Goal: Task Accomplishment & Management: Use online tool/utility

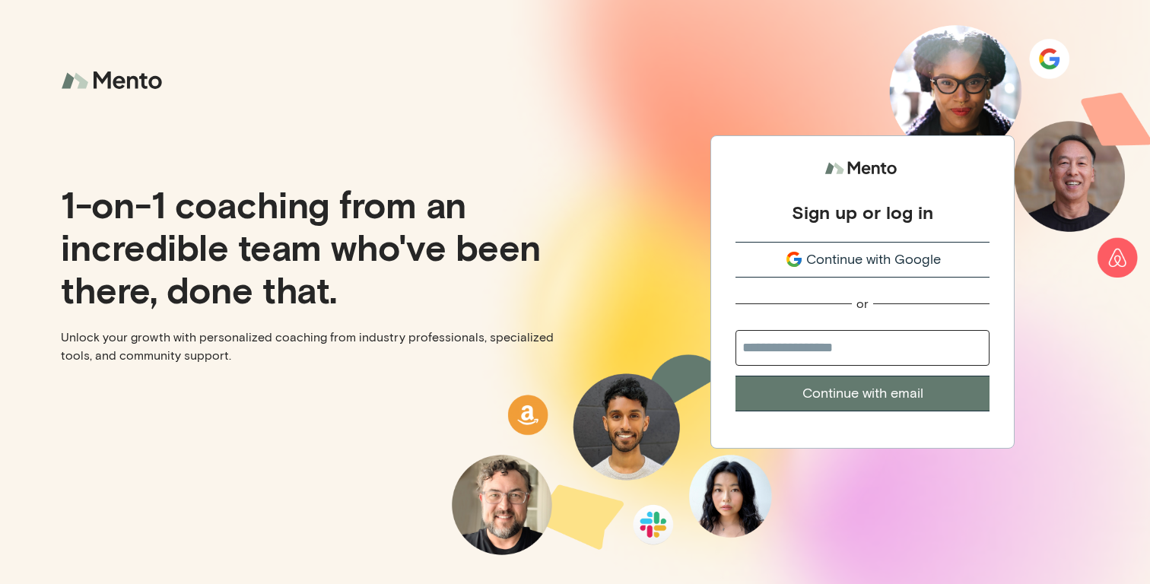
click at [791, 252] on icon "submit" at bounding box center [794, 259] width 18 height 18
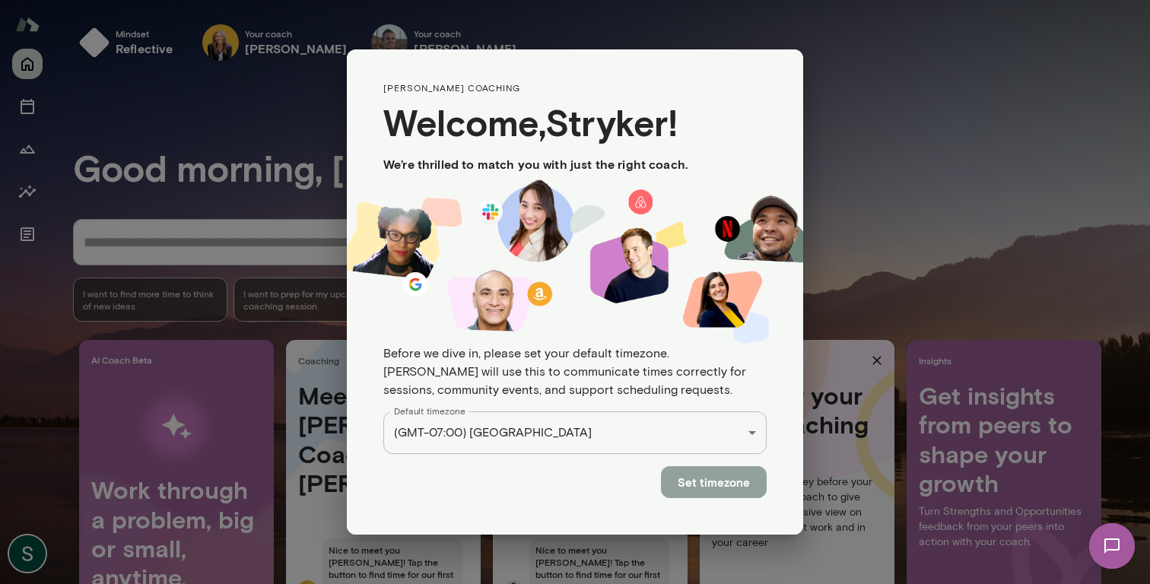
click at [691, 472] on button "Set timezone" at bounding box center [714, 482] width 106 height 32
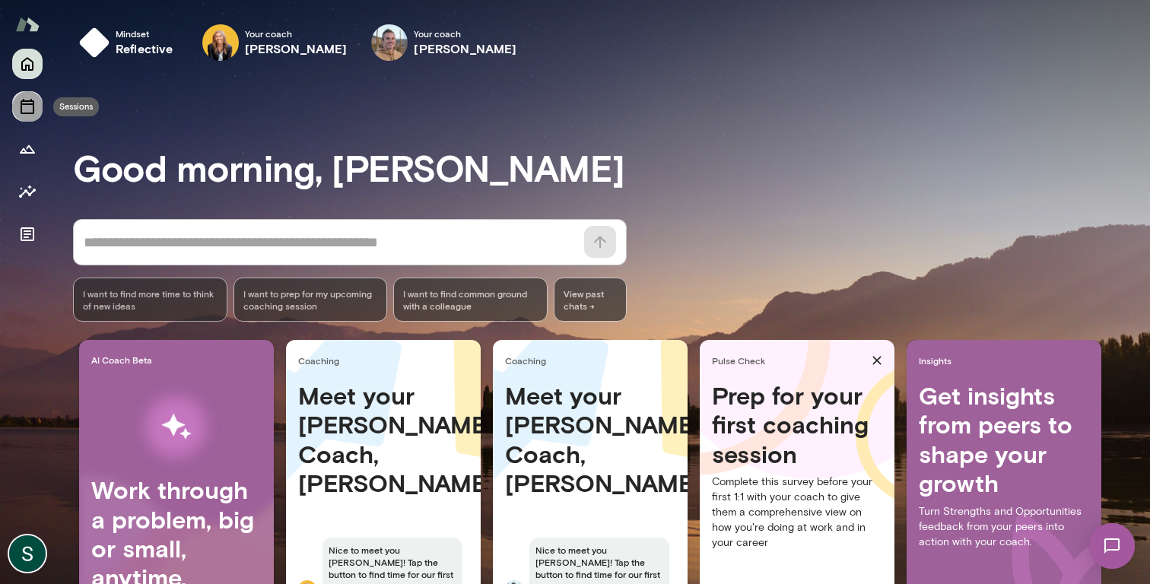
click at [27, 100] on icon "Sessions" at bounding box center [27, 106] width 18 height 18
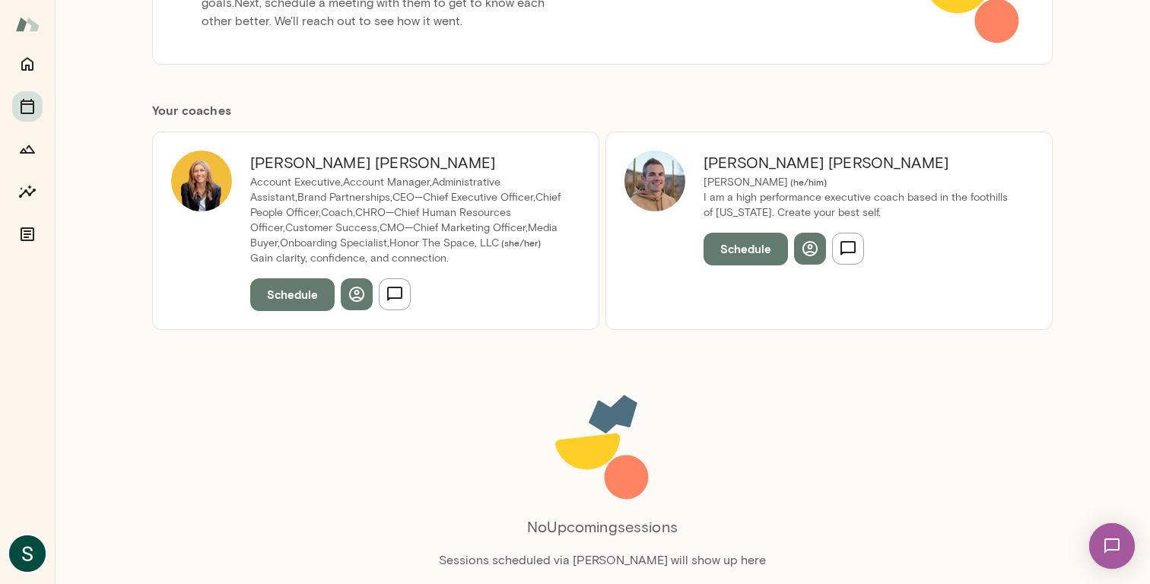
scroll to position [253, 0]
click at [281, 287] on button "Schedule" at bounding box center [292, 293] width 84 height 32
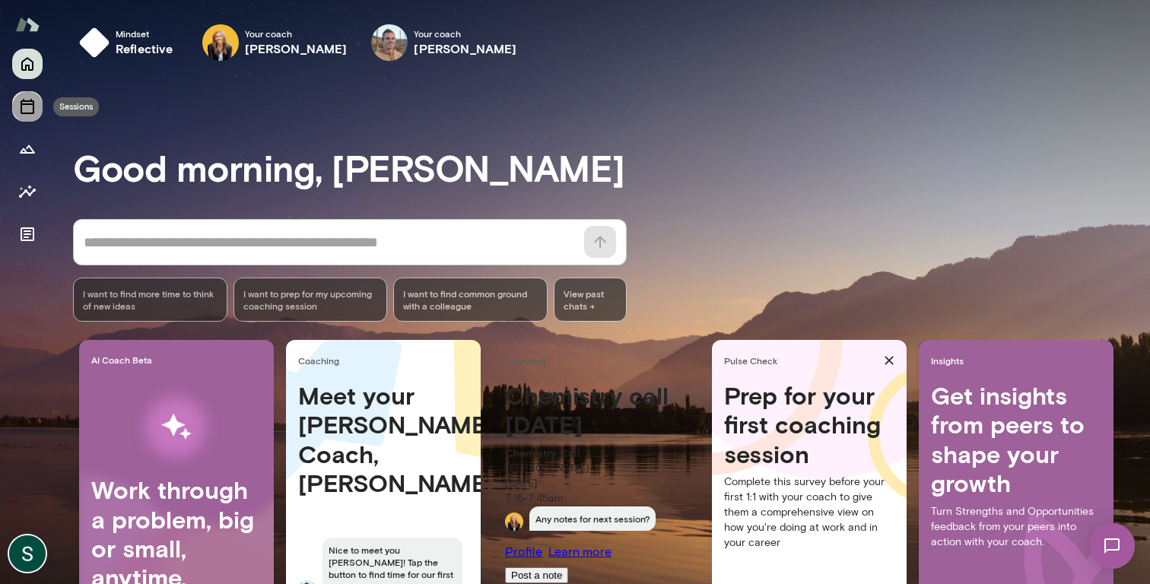
click at [24, 105] on icon "Sessions" at bounding box center [27, 106] width 18 height 18
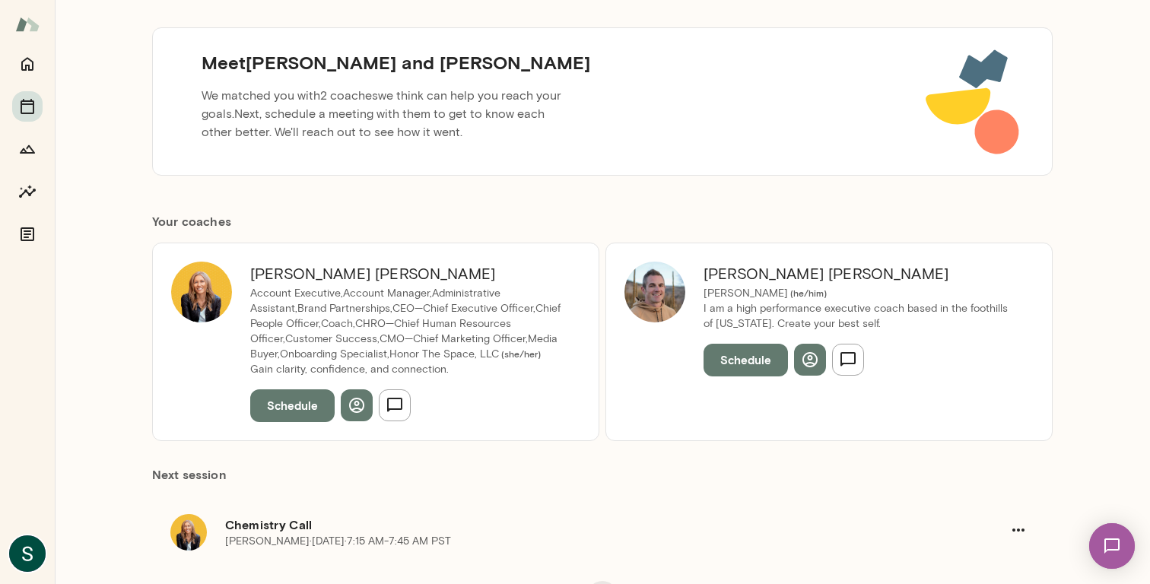
scroll to position [170, 0]
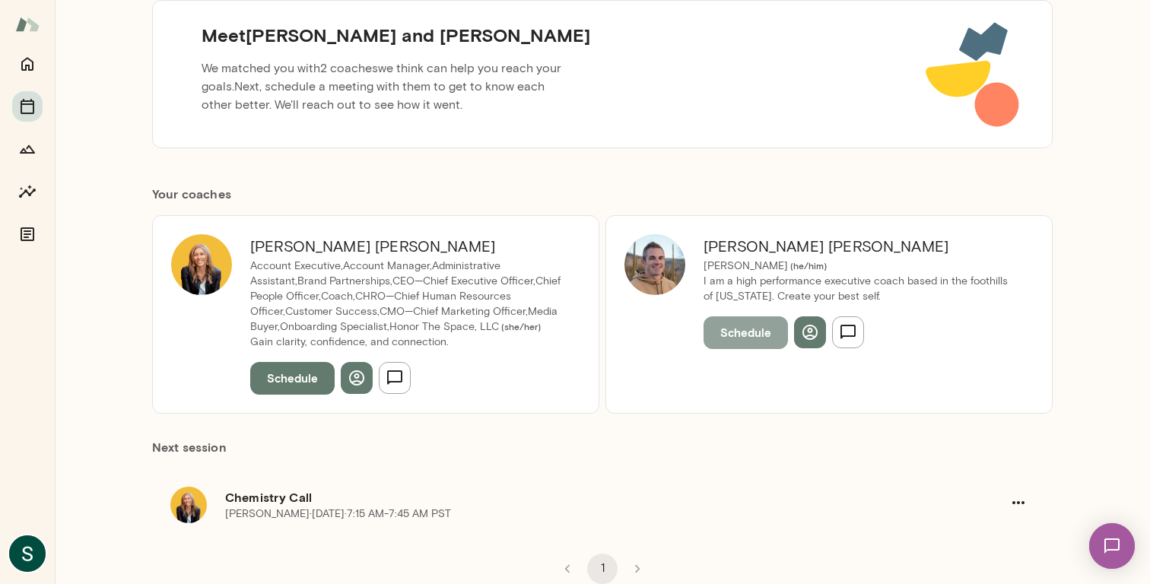
click at [750, 326] on button "Schedule" at bounding box center [745, 332] width 84 height 32
